Goal: Transaction & Acquisition: Purchase product/service

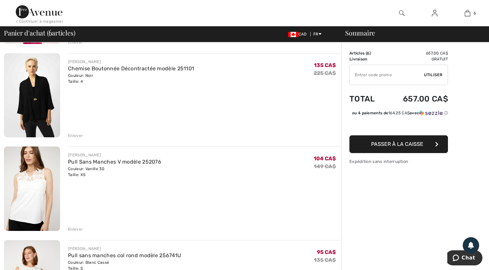
click at [37, 98] on img at bounding box center [32, 95] width 56 height 84
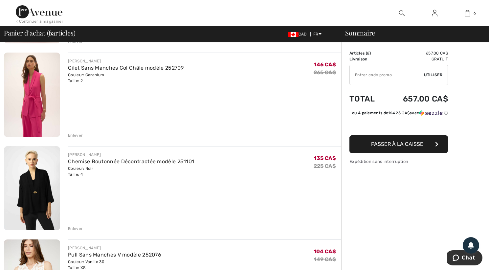
scroll to position [197, 0]
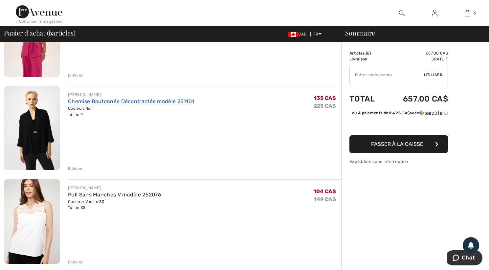
click at [89, 103] on link "Chemise Boutonnée Décontractée modèle 251101" at bounding box center [131, 101] width 126 height 6
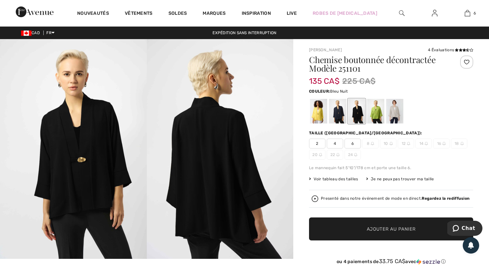
click at [337, 114] on div at bounding box center [337, 111] width 17 height 25
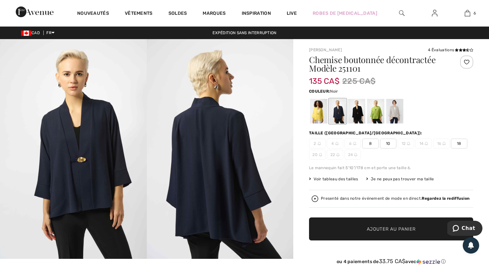
click at [357, 115] on div at bounding box center [356, 111] width 17 height 25
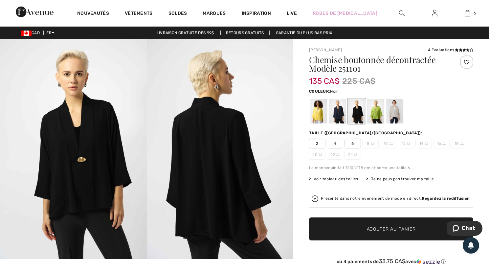
click at [319, 143] on span "2" at bounding box center [317, 144] width 16 height 10
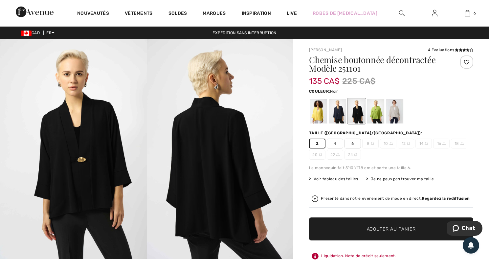
click at [404, 230] on span "Ajouter au panier" at bounding box center [391, 228] width 49 height 7
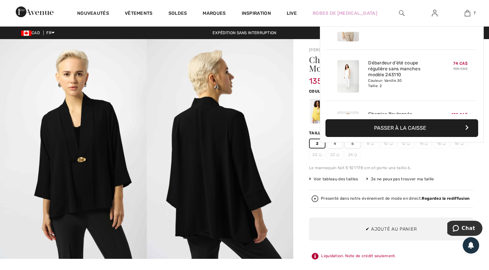
scroll to position [276, 0]
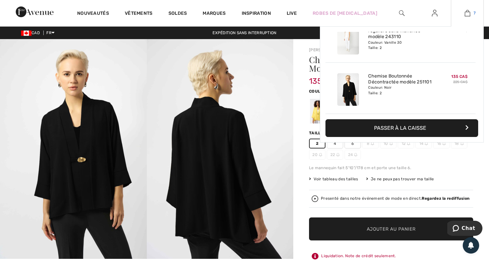
click at [469, 14] on img at bounding box center [467, 13] width 6 height 8
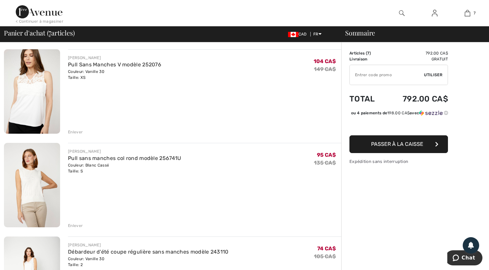
scroll to position [328, 0]
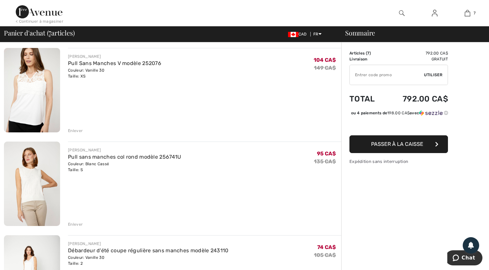
click at [30, 178] on img at bounding box center [32, 183] width 56 height 84
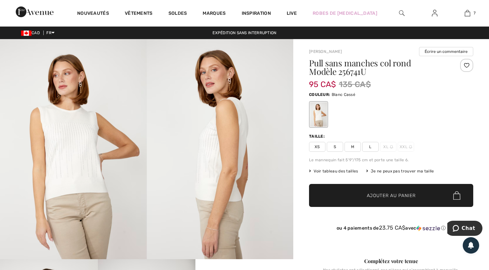
click at [72, 145] on img at bounding box center [73, 149] width 147 height 220
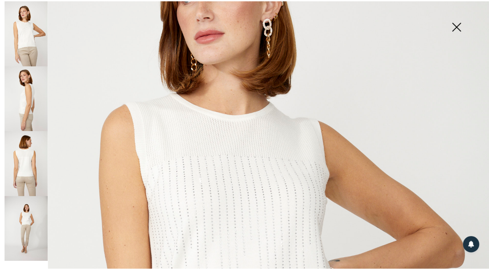
scroll to position [131, 0]
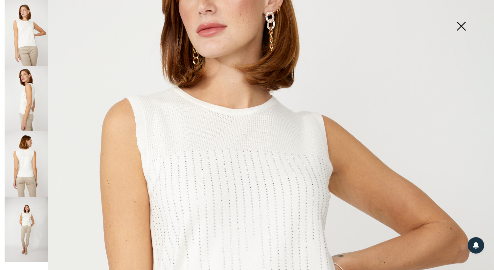
click at [462, 27] on img at bounding box center [460, 27] width 33 height 34
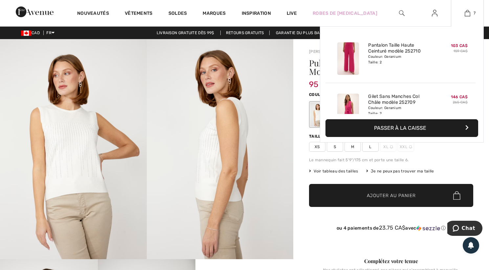
click at [465, 17] on div "7 Ajouté au panier Joseph Ribkoff Pantalon Taille Haute Ceinturé Modèle 252710 …" at bounding box center [467, 13] width 33 height 26
click at [468, 13] on img at bounding box center [467, 13] width 6 height 8
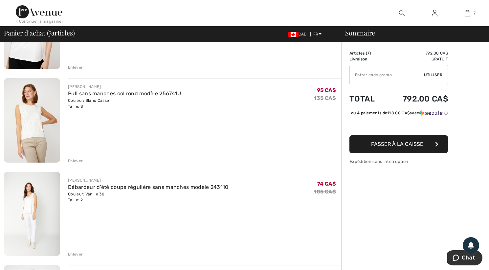
scroll to position [394, 0]
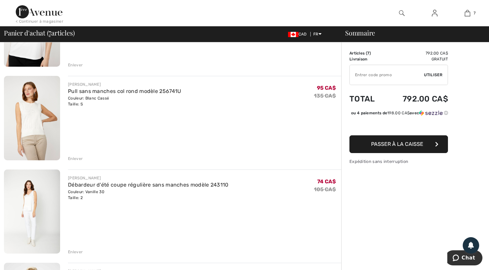
click at [78, 158] on div "Enlever" at bounding box center [75, 159] width 15 height 6
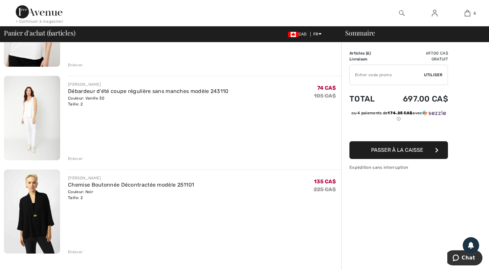
click at [29, 113] on img at bounding box center [32, 118] width 56 height 84
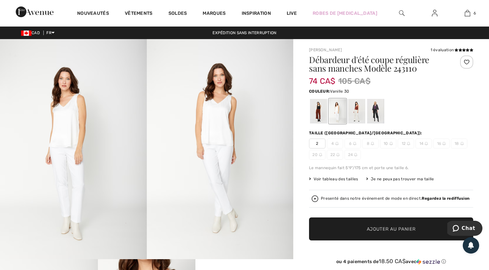
click at [53, 123] on img at bounding box center [73, 149] width 147 height 220
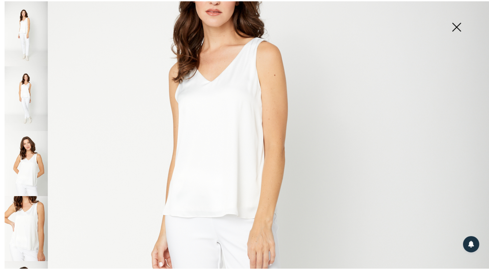
scroll to position [164, 0]
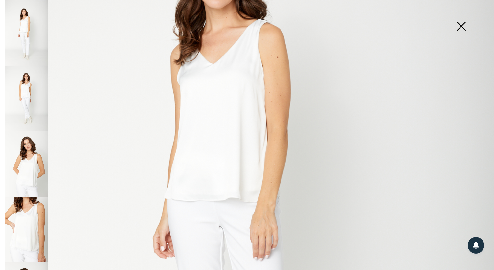
click at [460, 25] on img at bounding box center [460, 27] width 33 height 34
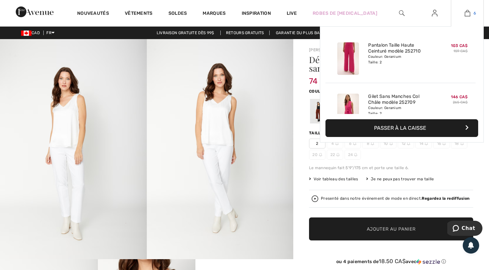
click at [466, 13] on img at bounding box center [467, 13] width 6 height 8
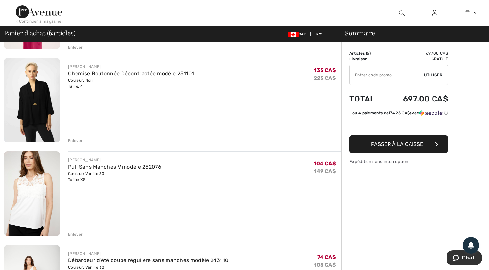
scroll to position [230, 0]
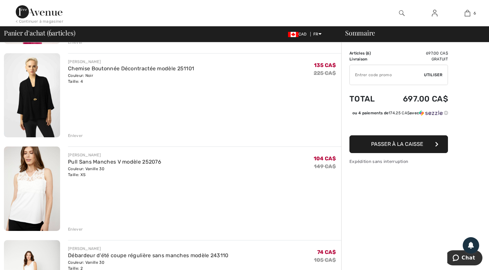
click at [30, 193] on img at bounding box center [32, 188] width 56 height 84
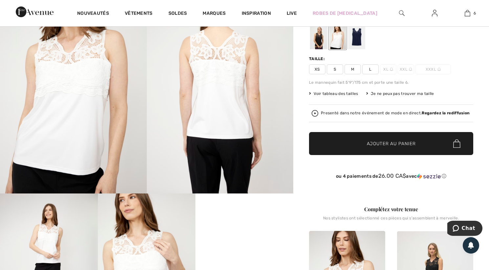
click at [78, 104] on img at bounding box center [73, 83] width 147 height 220
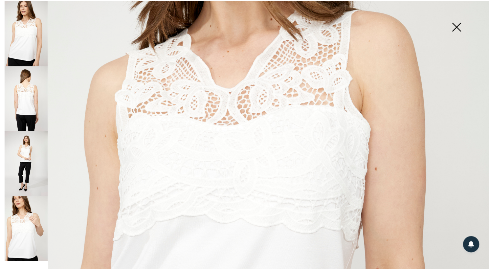
scroll to position [164, 0]
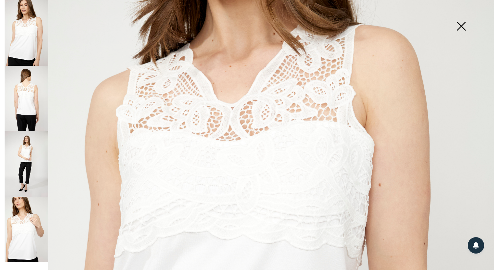
click at [26, 101] on img at bounding box center [27, 99] width 44 height 66
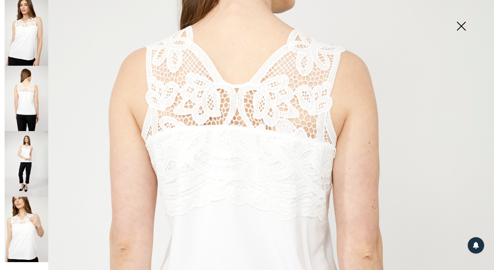
click at [460, 29] on img at bounding box center [460, 27] width 33 height 34
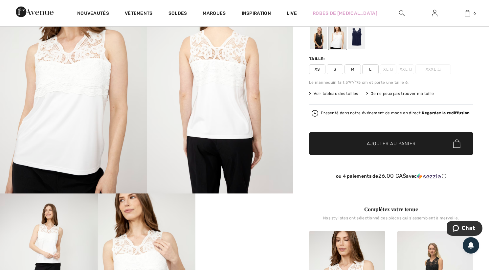
click at [316, 70] on span "XS" at bounding box center [317, 69] width 16 height 10
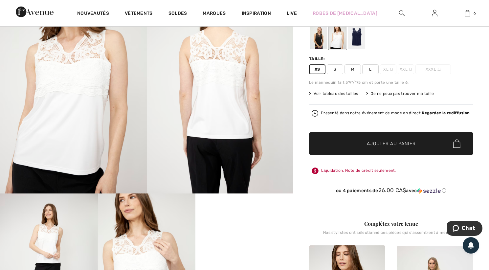
scroll to position [33, 0]
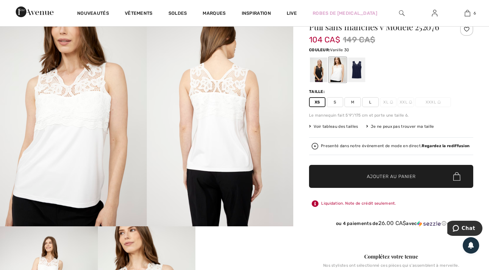
click at [382, 176] on span "Ajouter au panier" at bounding box center [391, 176] width 49 height 7
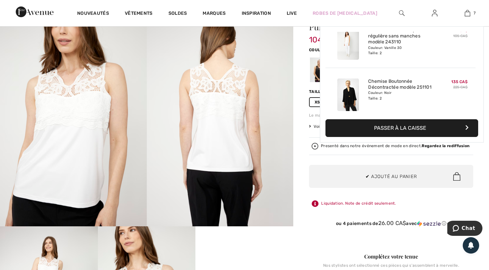
scroll to position [276, 0]
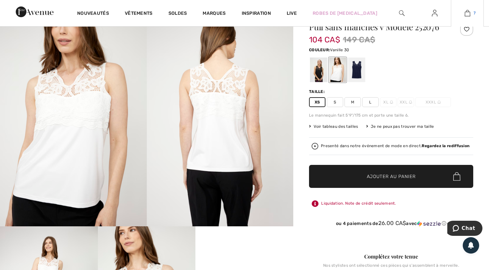
click at [468, 13] on img at bounding box center [467, 13] width 6 height 8
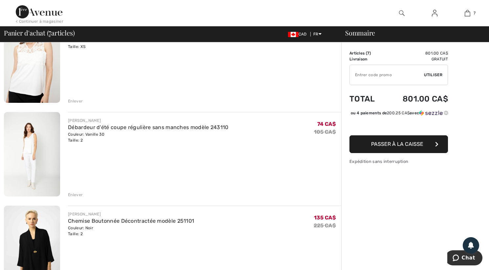
scroll to position [361, 0]
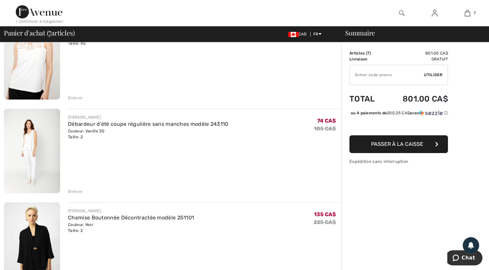
click at [75, 192] on div "Enlever" at bounding box center [75, 191] width 15 height 6
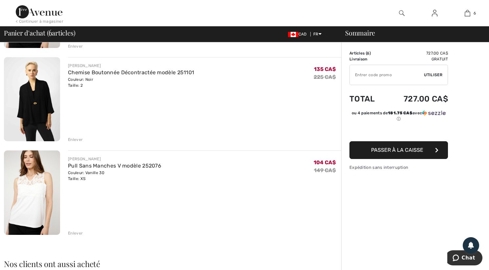
scroll to position [427, 0]
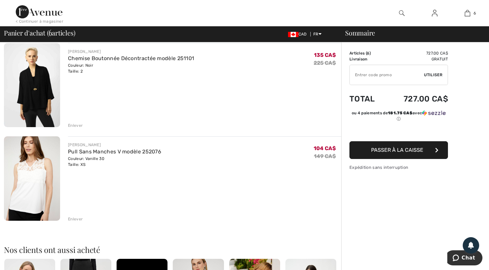
click at [73, 219] on div "Enlever" at bounding box center [75, 219] width 15 height 6
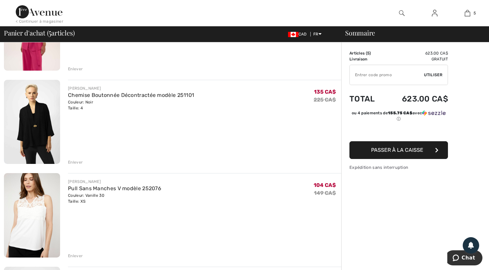
scroll to position [197, 0]
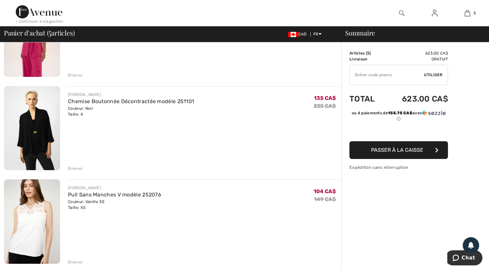
click at [76, 169] on div "Enlever" at bounding box center [75, 168] width 15 height 6
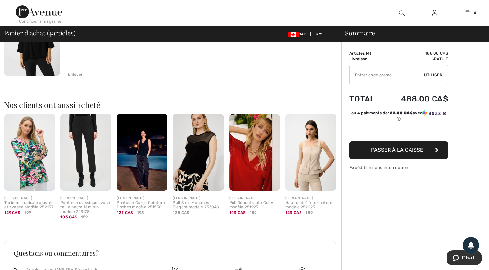
scroll to position [394, 0]
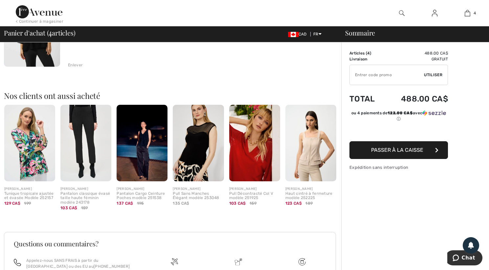
click at [311, 150] on img at bounding box center [310, 143] width 51 height 76
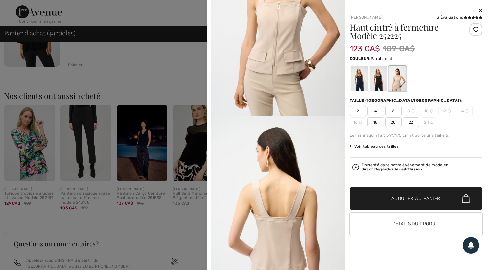
scroll to position [25, 0]
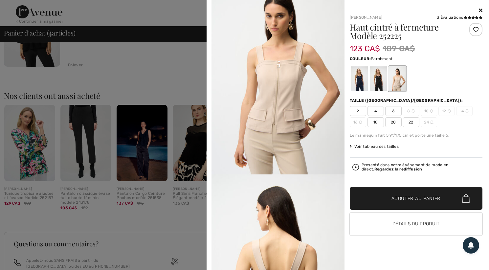
click at [480, 10] on icon at bounding box center [481, 10] width 4 height 5
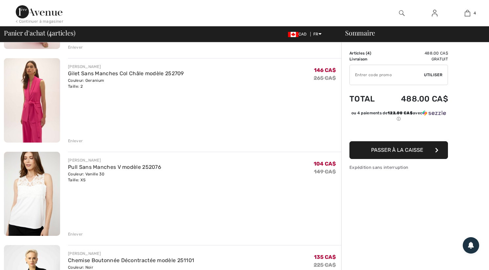
scroll to position [0, 0]
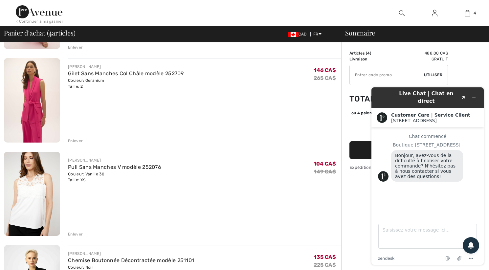
click at [39, 113] on img at bounding box center [32, 100] width 56 height 84
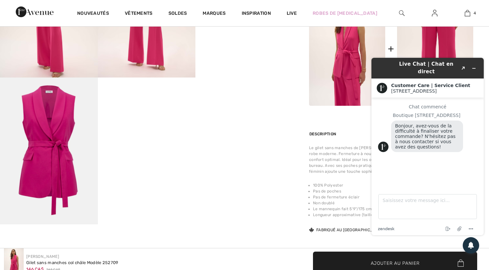
scroll to position [328, 0]
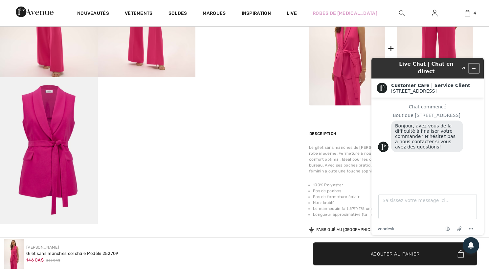
click at [474, 66] on icon "Réduire le widget" at bounding box center [473, 68] width 5 height 5
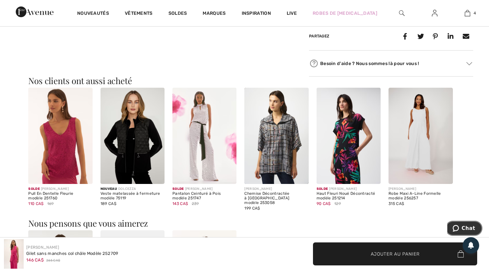
scroll to position [525, 0]
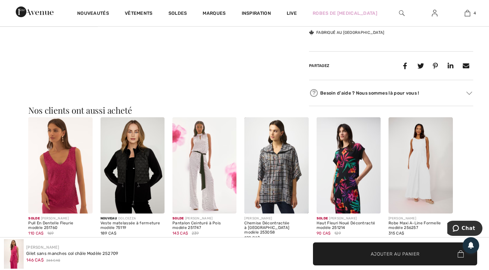
click at [415, 165] on img at bounding box center [420, 165] width 64 height 96
